Goal: Transaction & Acquisition: Purchase product/service

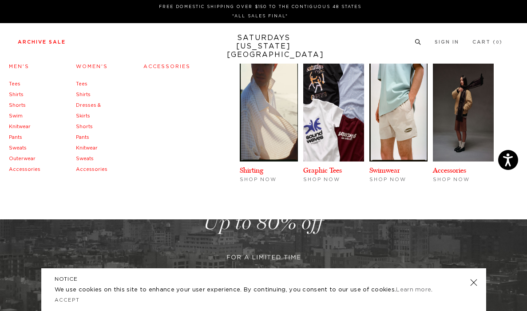
click at [19, 170] on link "Accessories" at bounding box center [25, 169] width 32 height 5
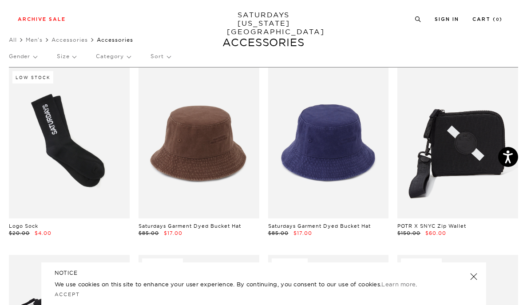
scroll to position [23, 1]
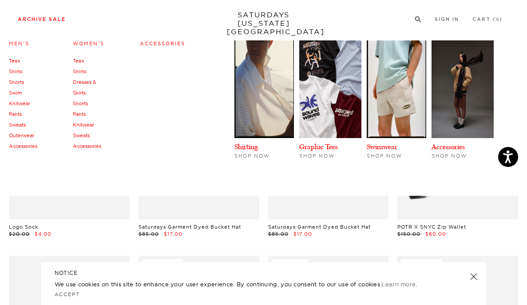
click at [26, 20] on link "Archive Sale" at bounding box center [42, 19] width 48 height 5
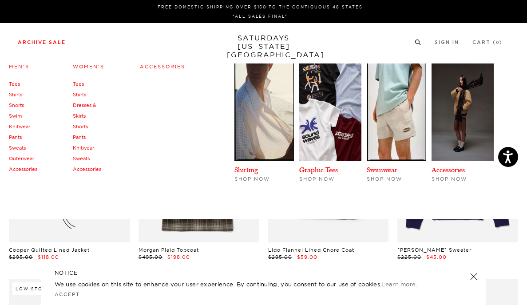
click at [15, 84] on link "Tees" at bounding box center [14, 84] width 11 height 6
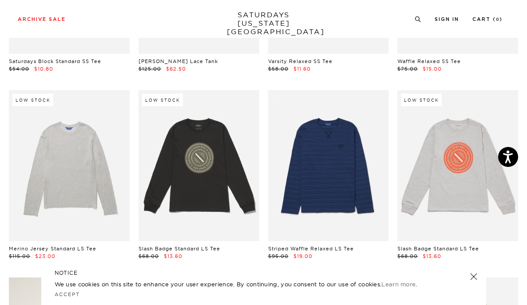
scroll to position [1125, 0]
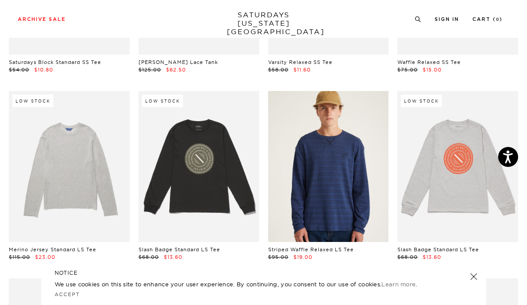
click at [333, 166] on link at bounding box center [328, 166] width 121 height 151
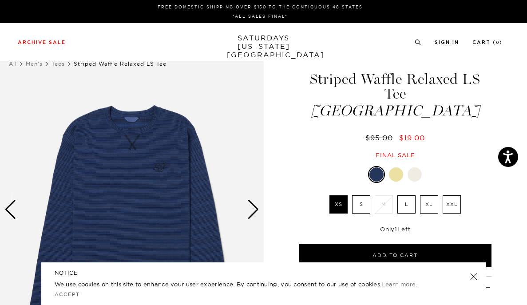
click at [425, 196] on label "XL" at bounding box center [429, 205] width 18 height 18
click at [0, 0] on input "XL" at bounding box center [0, 0] width 0 height 0
